Goal: Find specific page/section

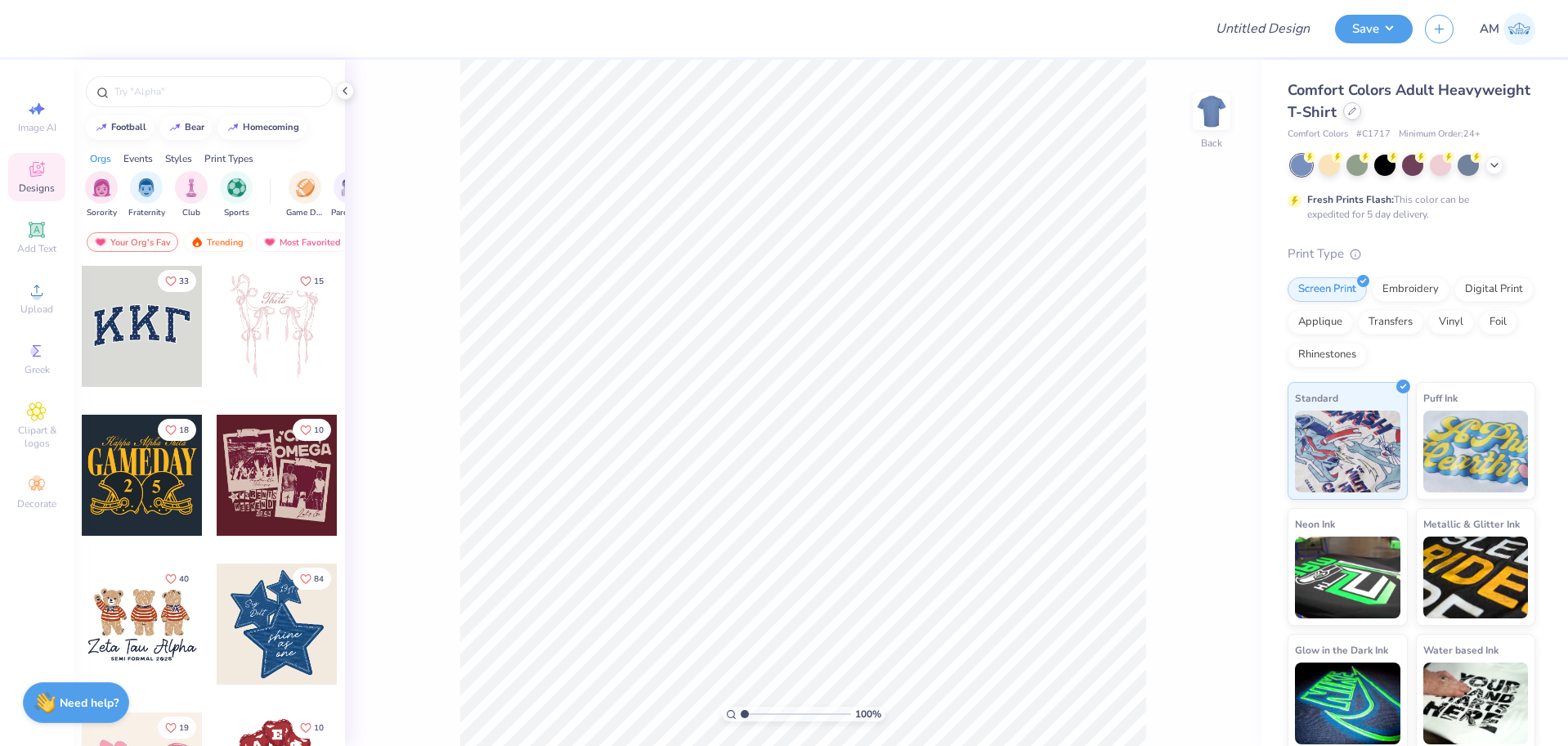
click at [1357, 111] on icon at bounding box center [1352, 111] width 9 height 9
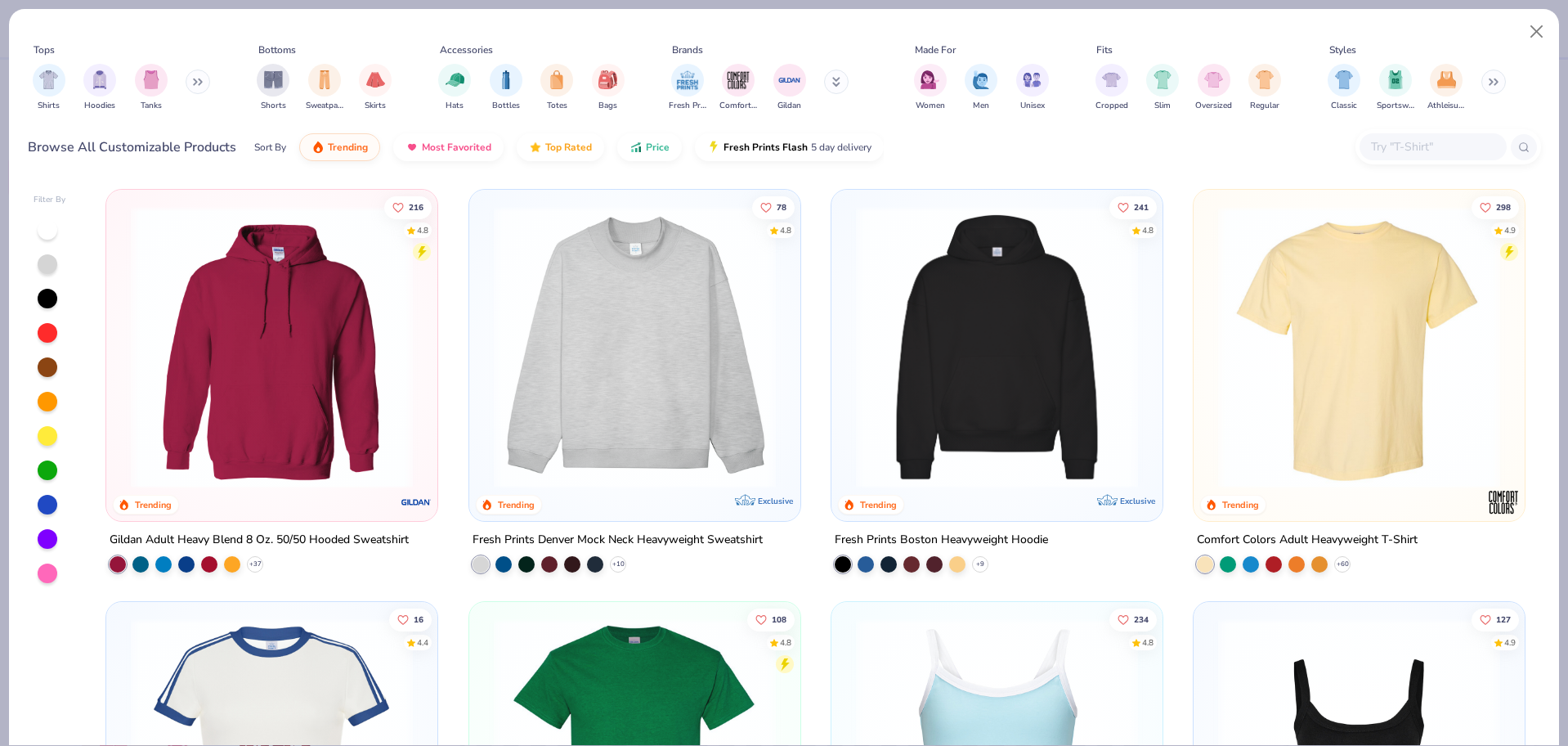
click at [1409, 146] on input "text" at bounding box center [1433, 147] width 126 height 19
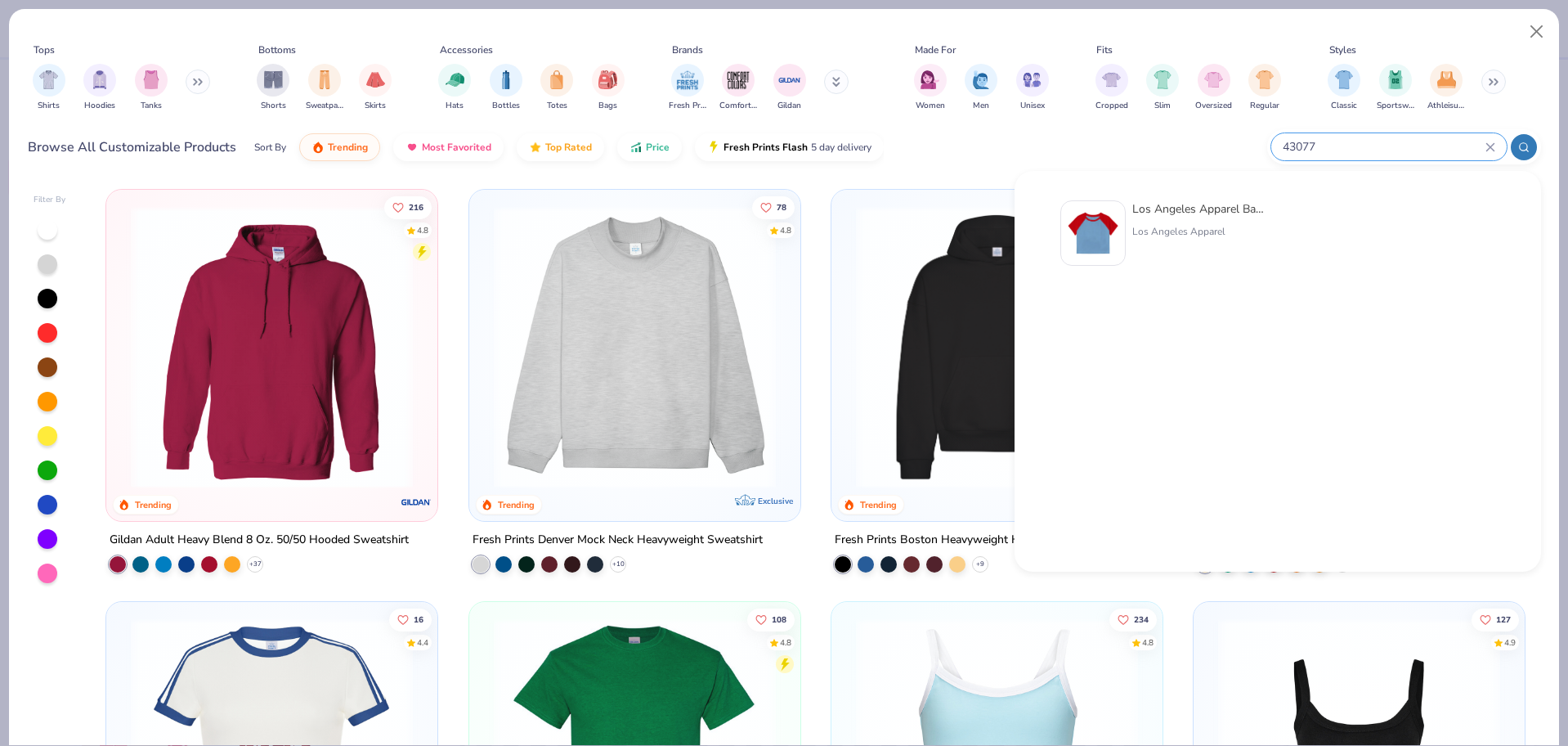
type input "43077"
click at [1127, 240] on div "Los Angeles Apparel Baby Rib Short Sleeve Raglan [GEOGRAPHIC_DATA] Apparel" at bounding box center [1164, 232] width 209 height 65
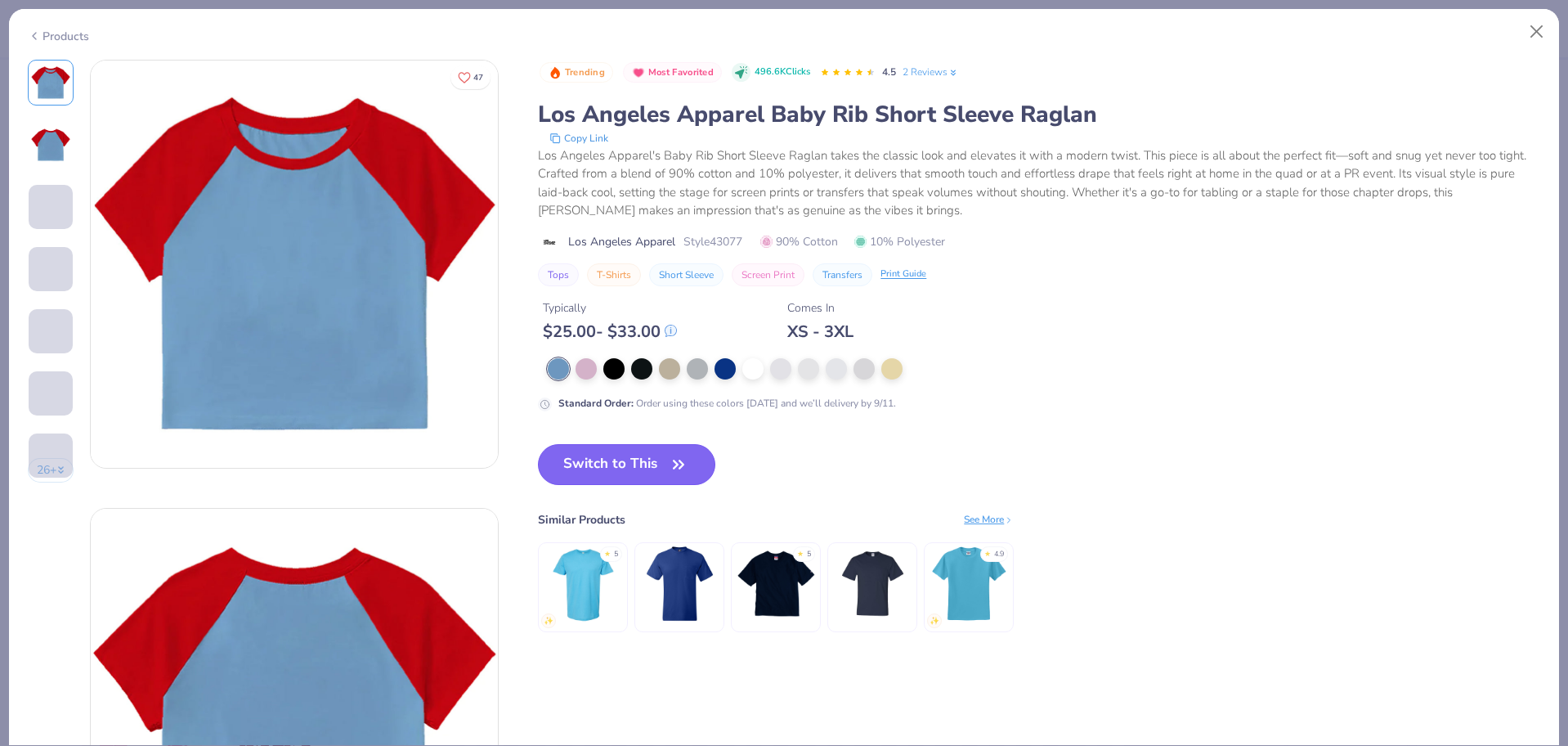
click at [639, 474] on button "Switch to This" at bounding box center [626, 464] width 177 height 41
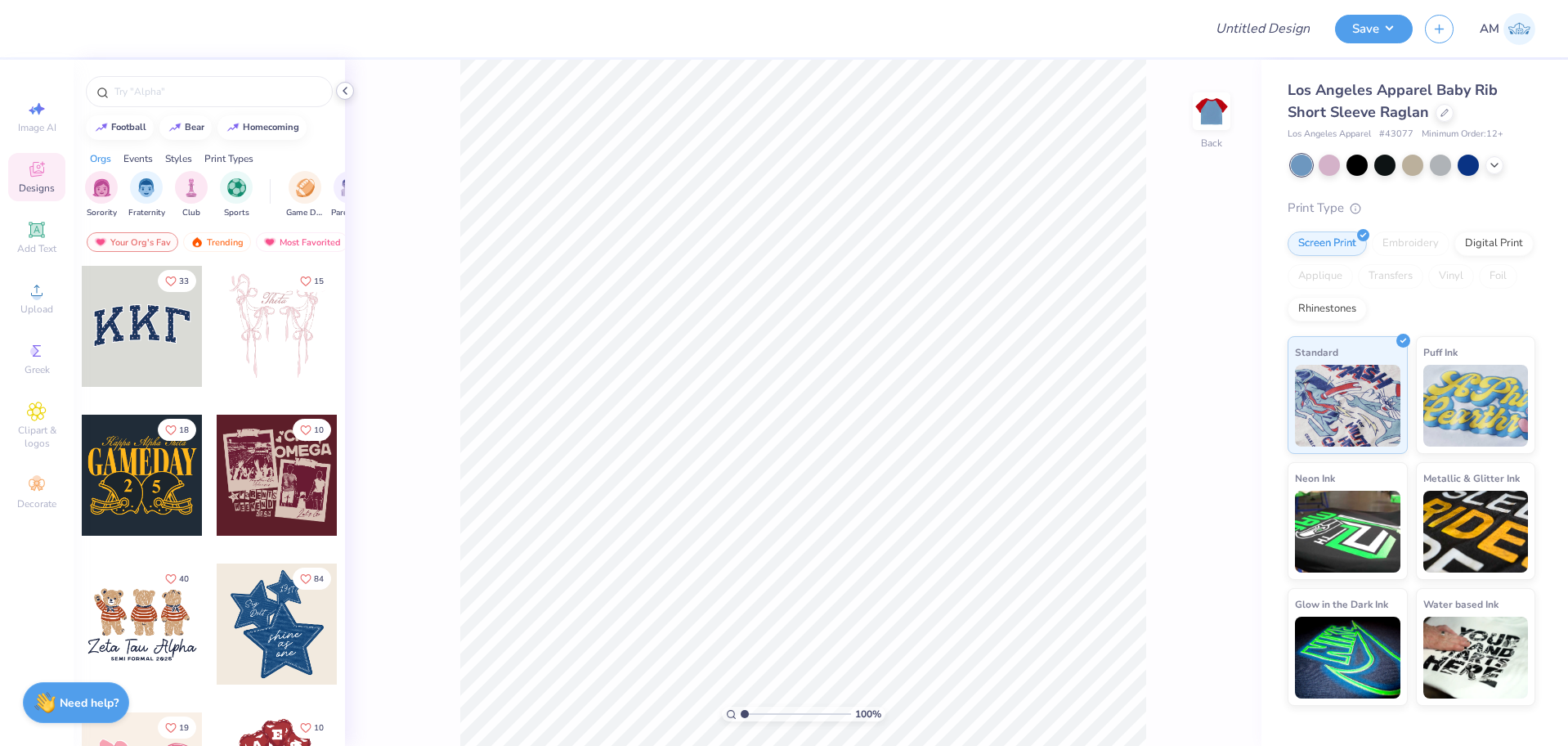
click at [343, 93] on icon at bounding box center [345, 91] width 13 height 13
